Goal: Transaction & Acquisition: Purchase product/service

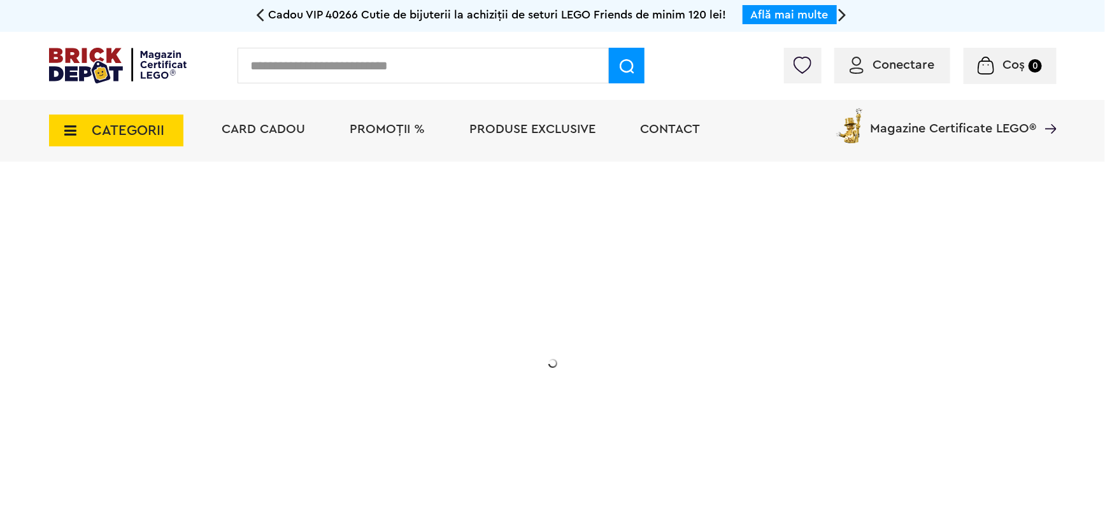
click at [166, 129] on span "CATEGORII" at bounding box center [116, 131] width 134 height 32
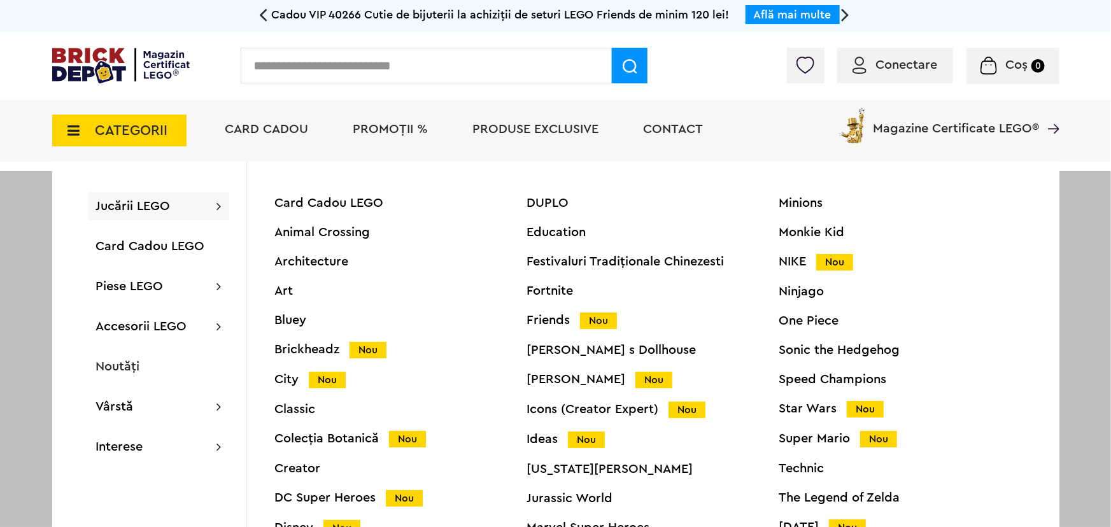
click at [793, 403] on div "Star Wars Nou" at bounding box center [905, 408] width 252 height 13
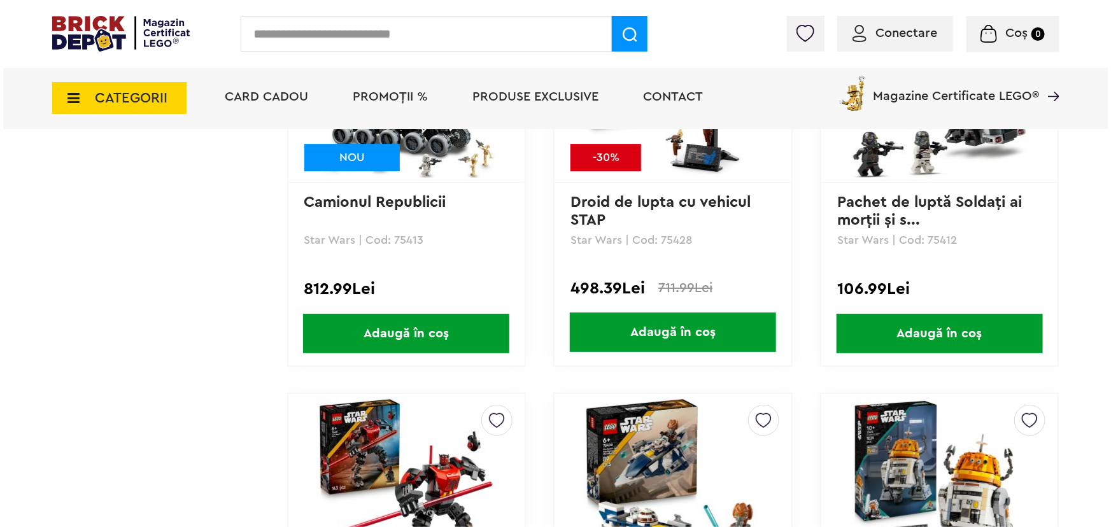
scroll to position [2057, 0]
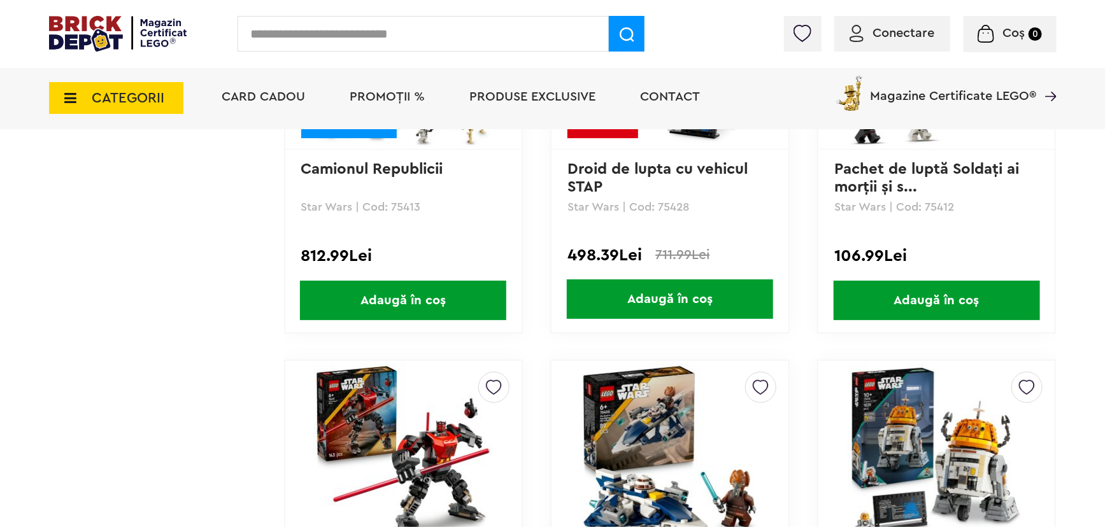
click at [148, 111] on span "CATEGORII" at bounding box center [116, 98] width 134 height 32
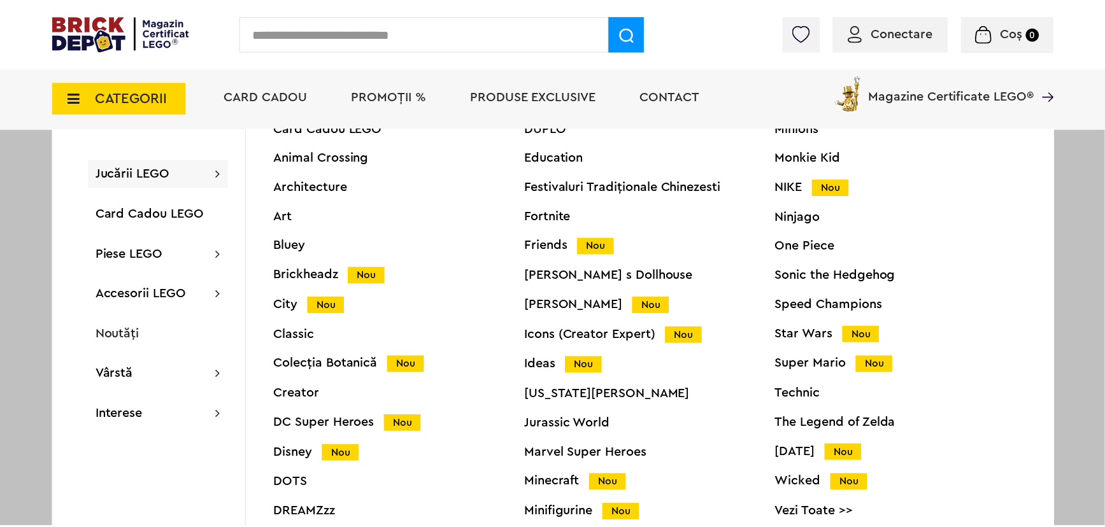
scroll to position [51, 0]
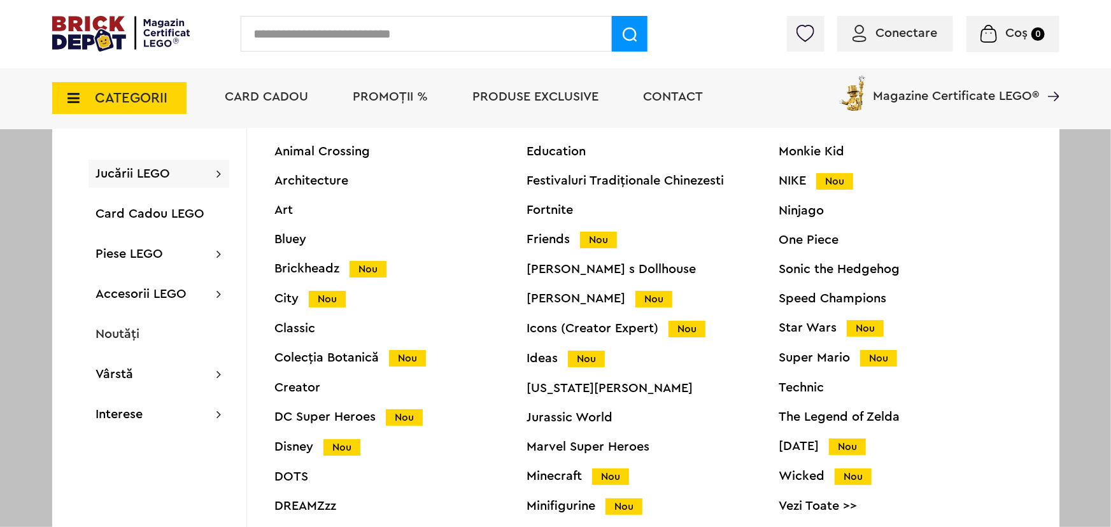
click at [808, 292] on div "Speed Champions" at bounding box center [905, 298] width 252 height 13
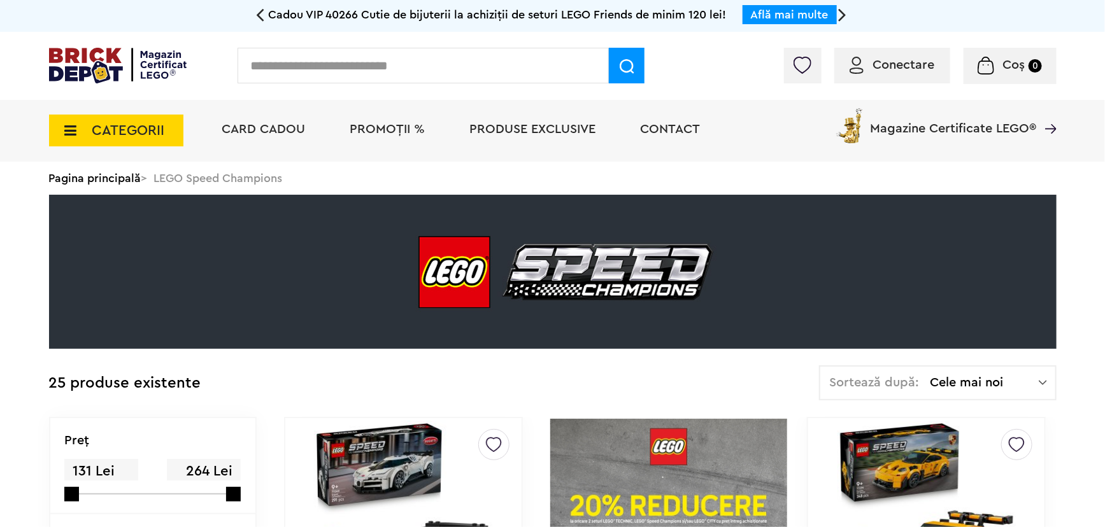
click at [139, 141] on span "CATEGORII" at bounding box center [116, 131] width 134 height 32
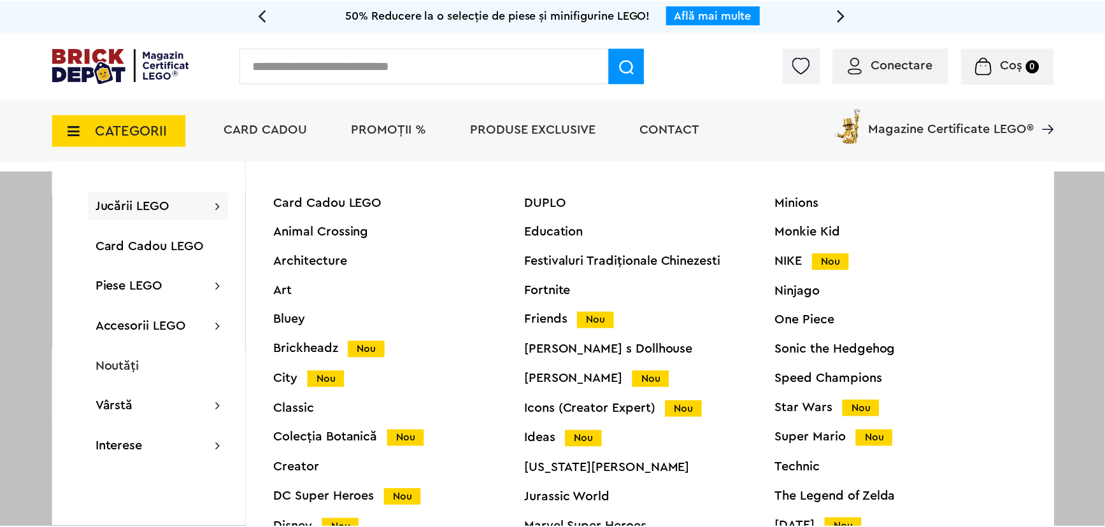
scroll to position [51, 0]
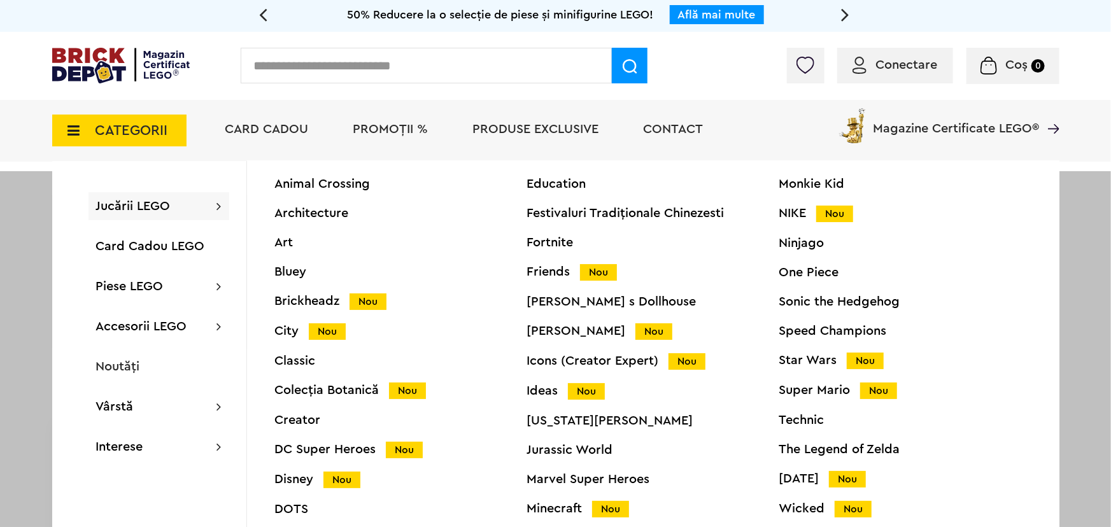
click at [547, 355] on div "Icons (Creator Expert) Nou" at bounding box center [653, 361] width 252 height 13
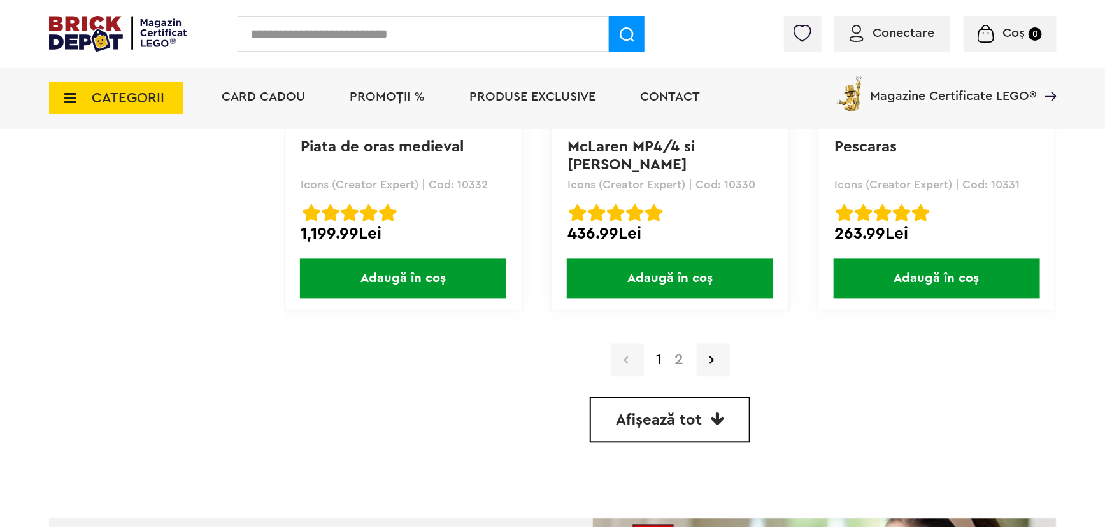
scroll to position [3620, 0]
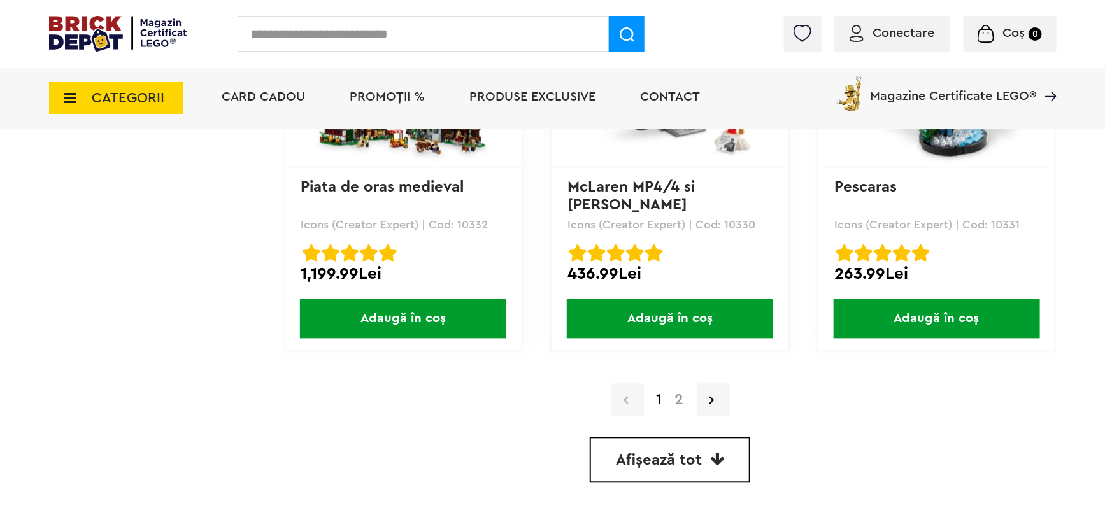
click at [673, 399] on link "2" at bounding box center [679, 400] width 22 height 15
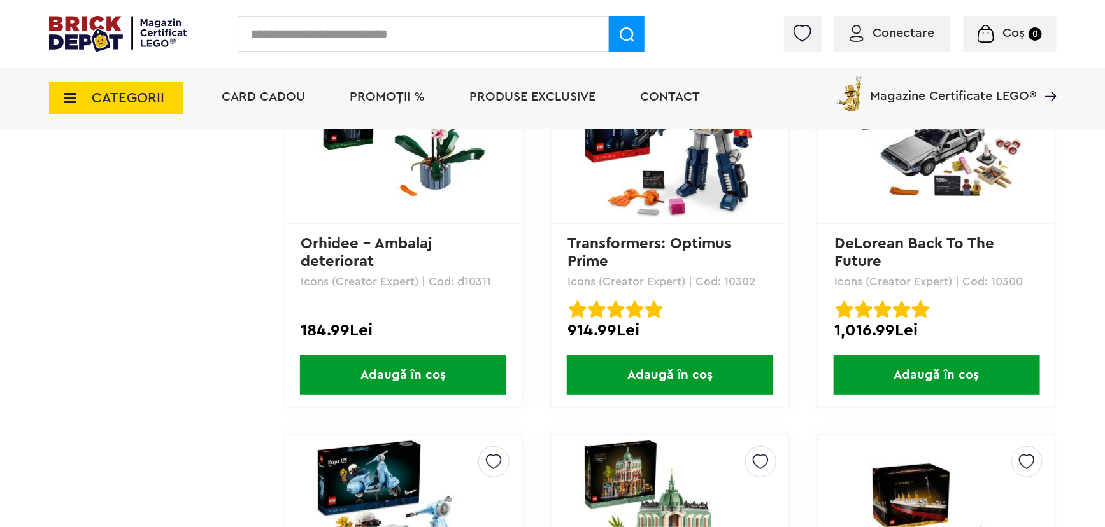
scroll to position [1894, 0]
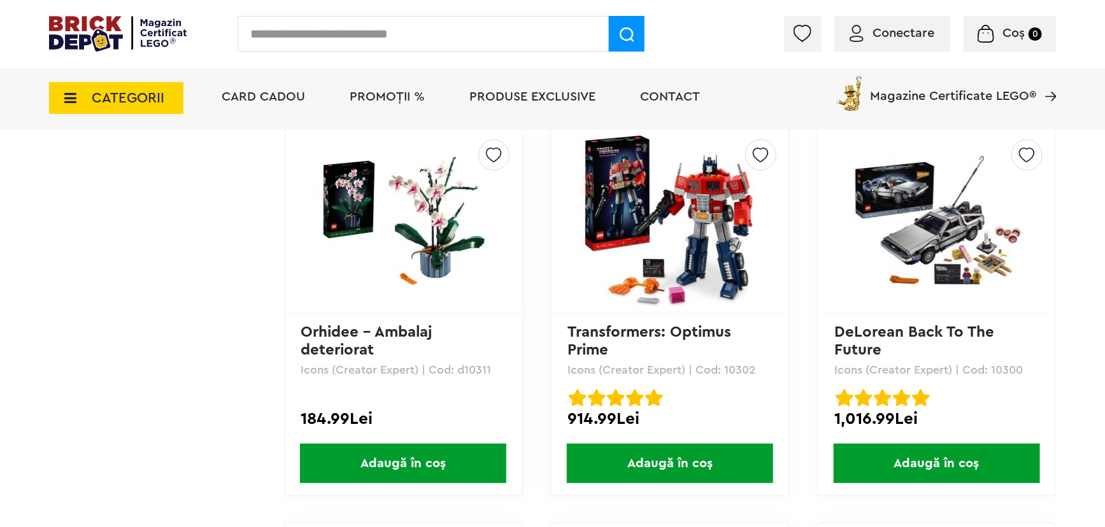
click at [891, 241] on img at bounding box center [936, 220] width 178 height 129
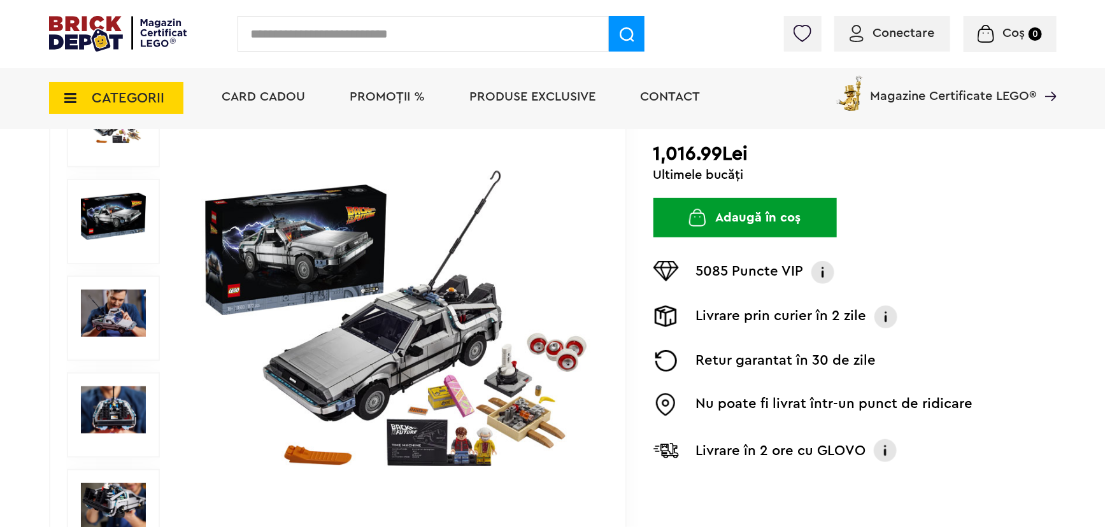
scroll to position [205, 0]
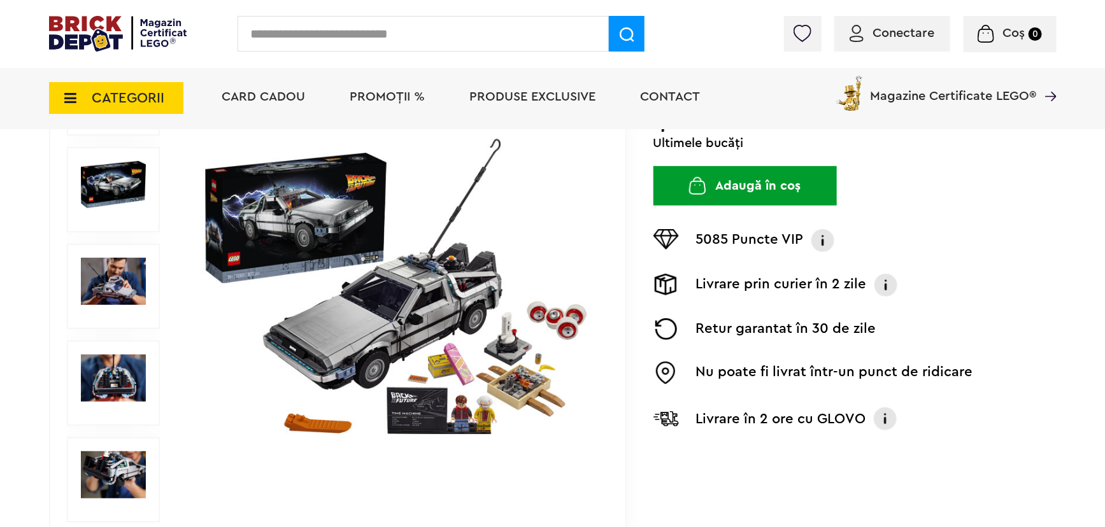
click at [115, 471] on img at bounding box center [113, 474] width 65 height 47
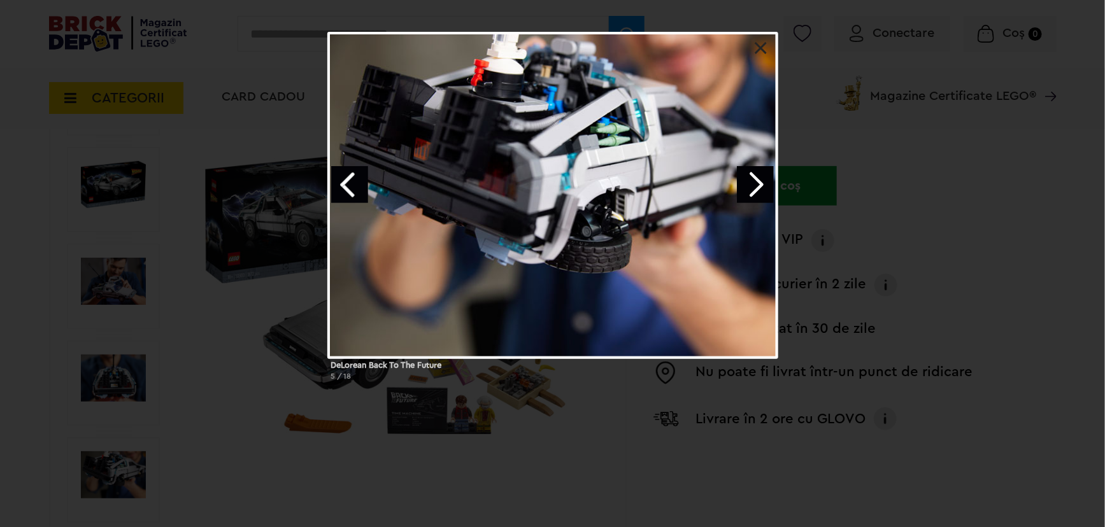
click at [758, 50] on link at bounding box center [760, 48] width 13 height 13
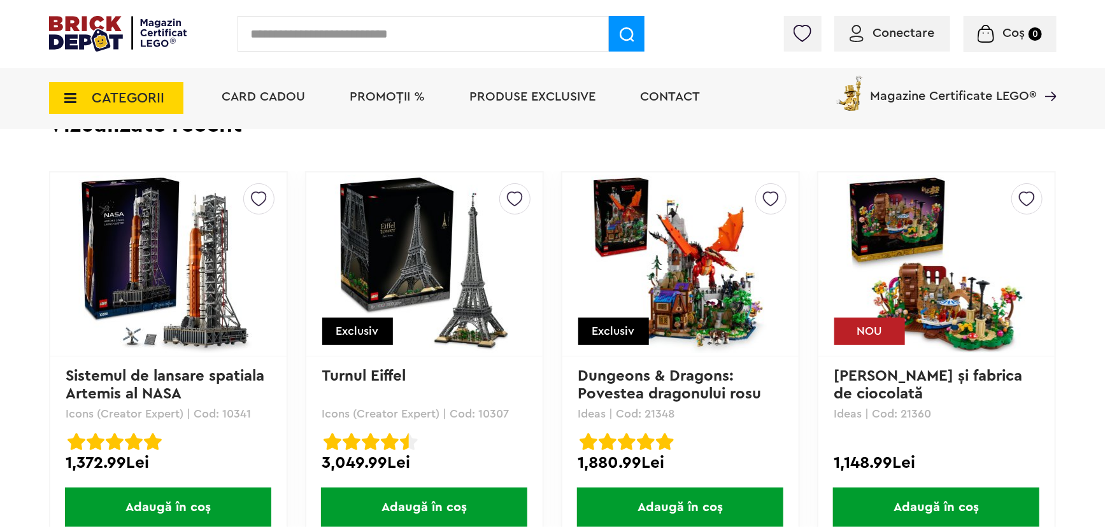
scroll to position [2983, 0]
